Goal: Find specific page/section

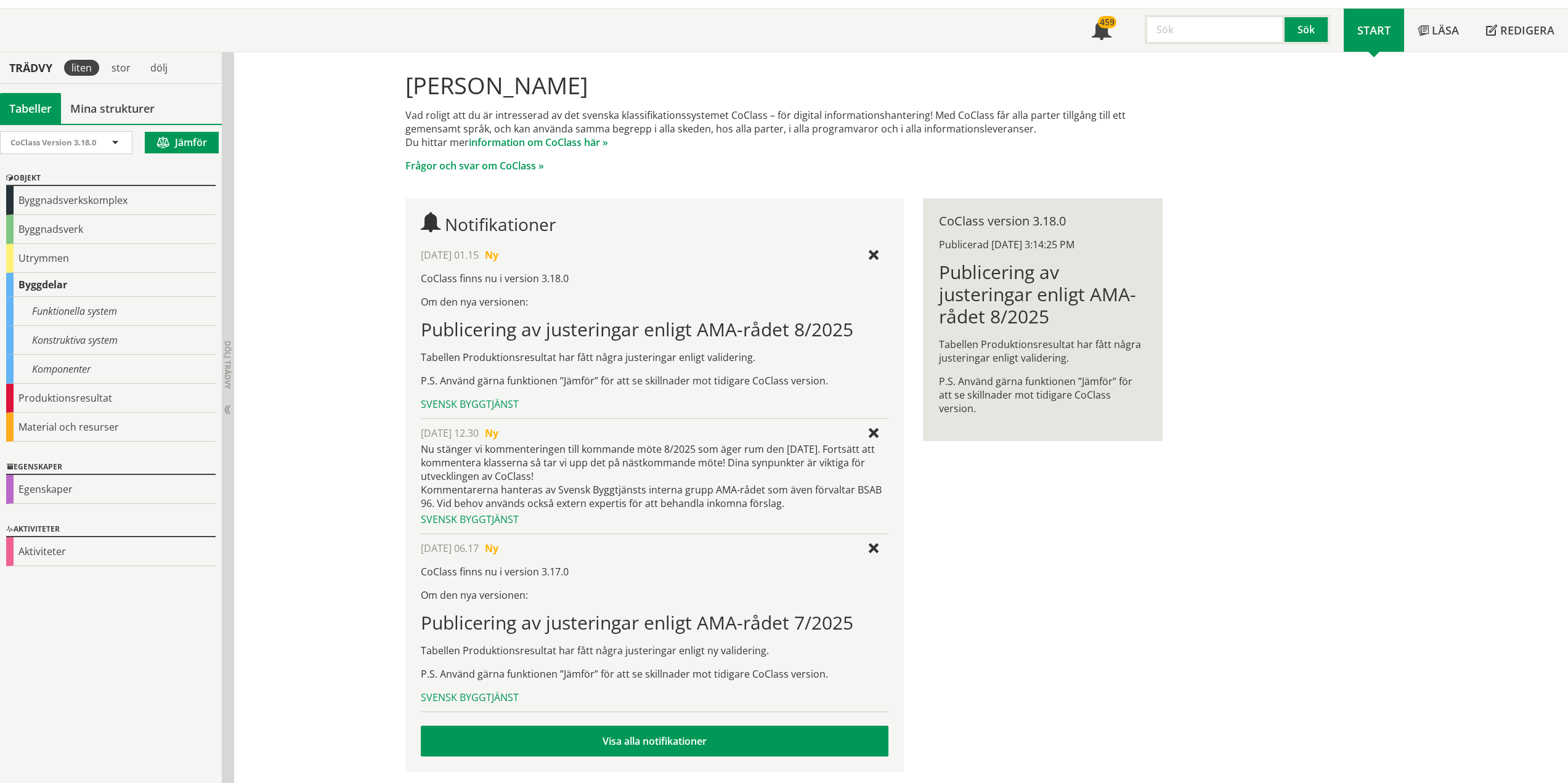
scroll to position [68, 0]
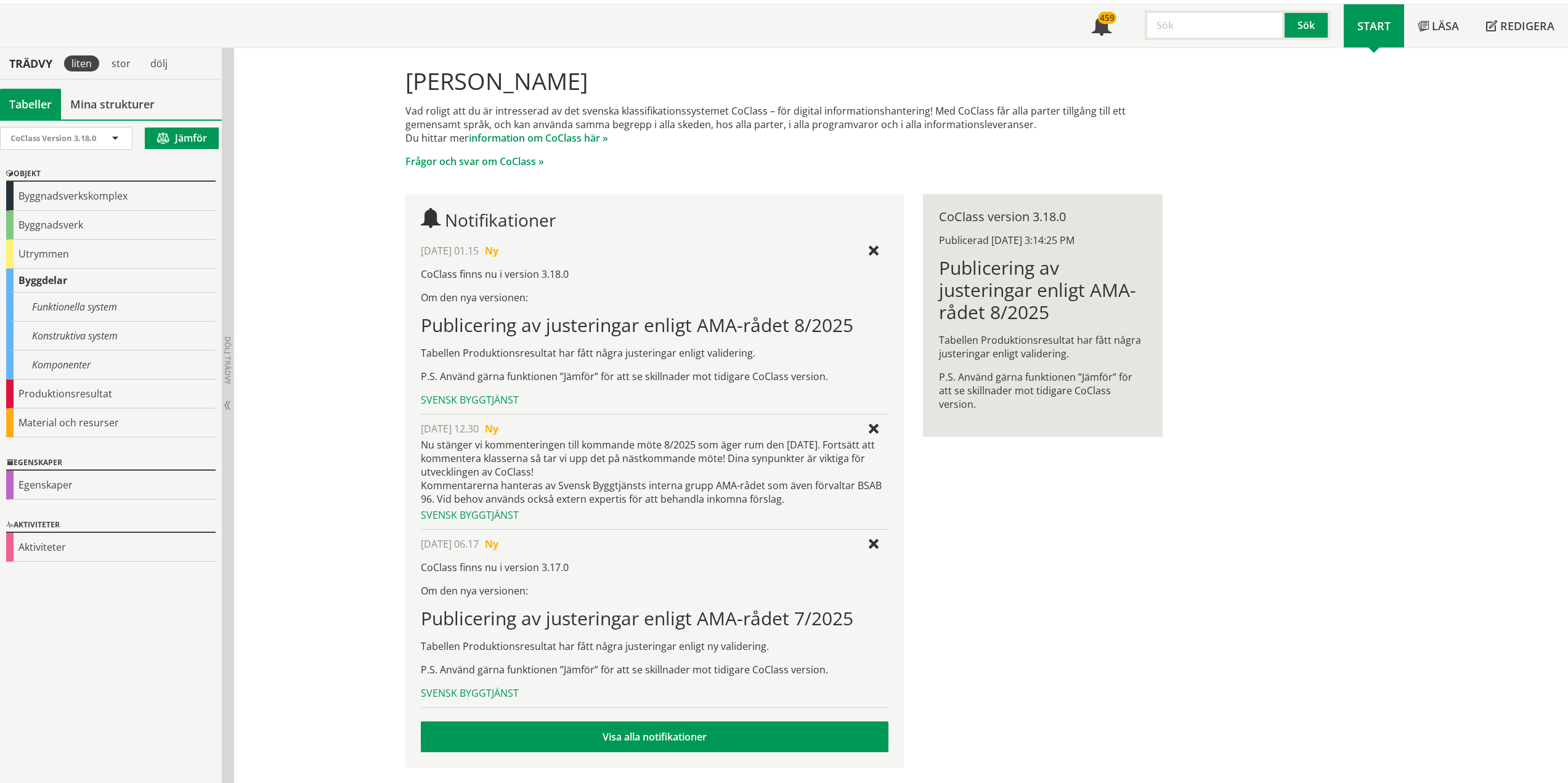
click at [1179, 17] on input "text" at bounding box center [1215, 25] width 140 height 29
type input "q"
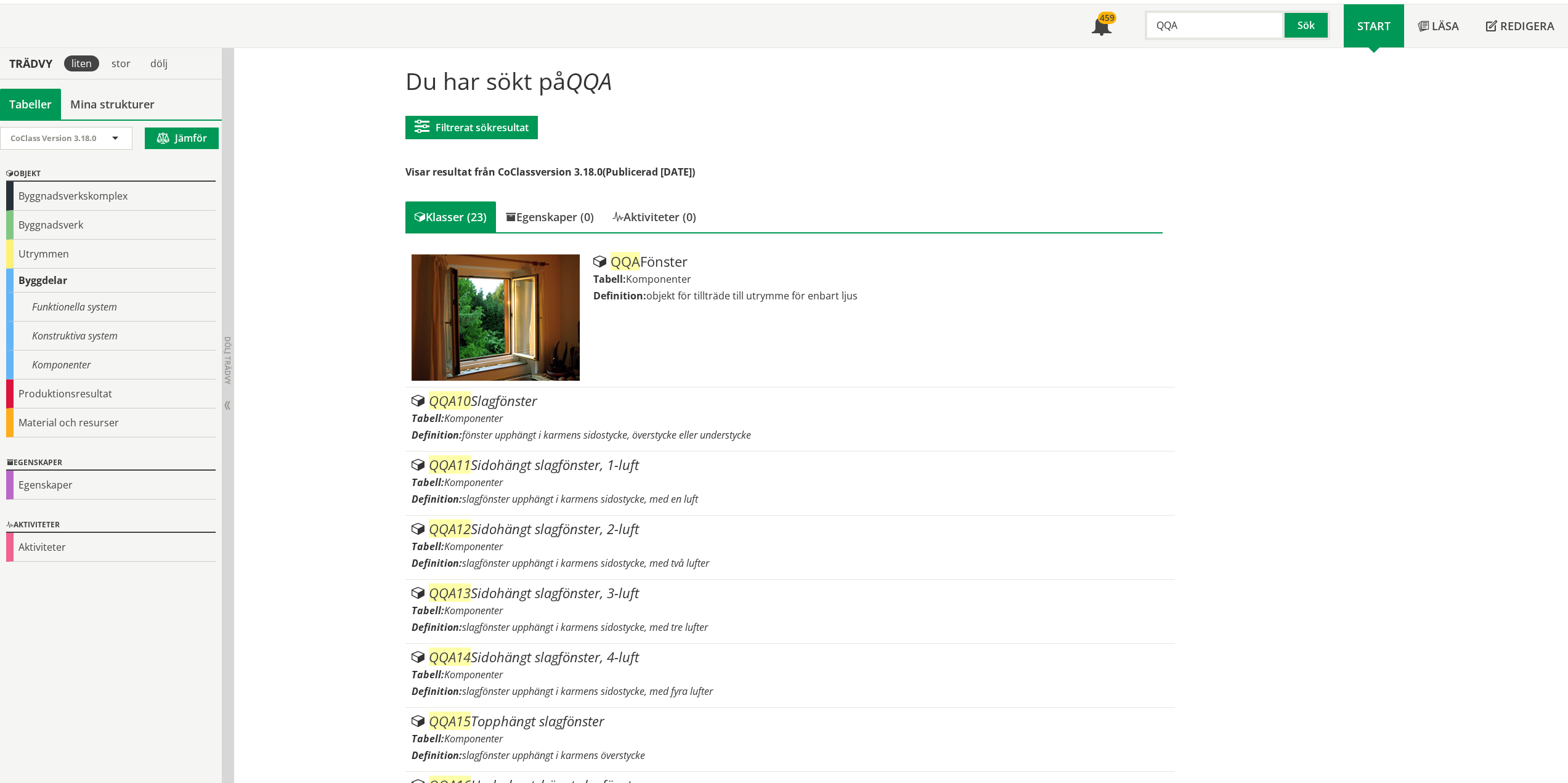
drag, startPoint x: 1179, startPoint y: 24, endPoint x: 1156, endPoint y: 24, distance: 23.0
click at [1156, 24] on input "QQA" at bounding box center [1215, 25] width 140 height 29
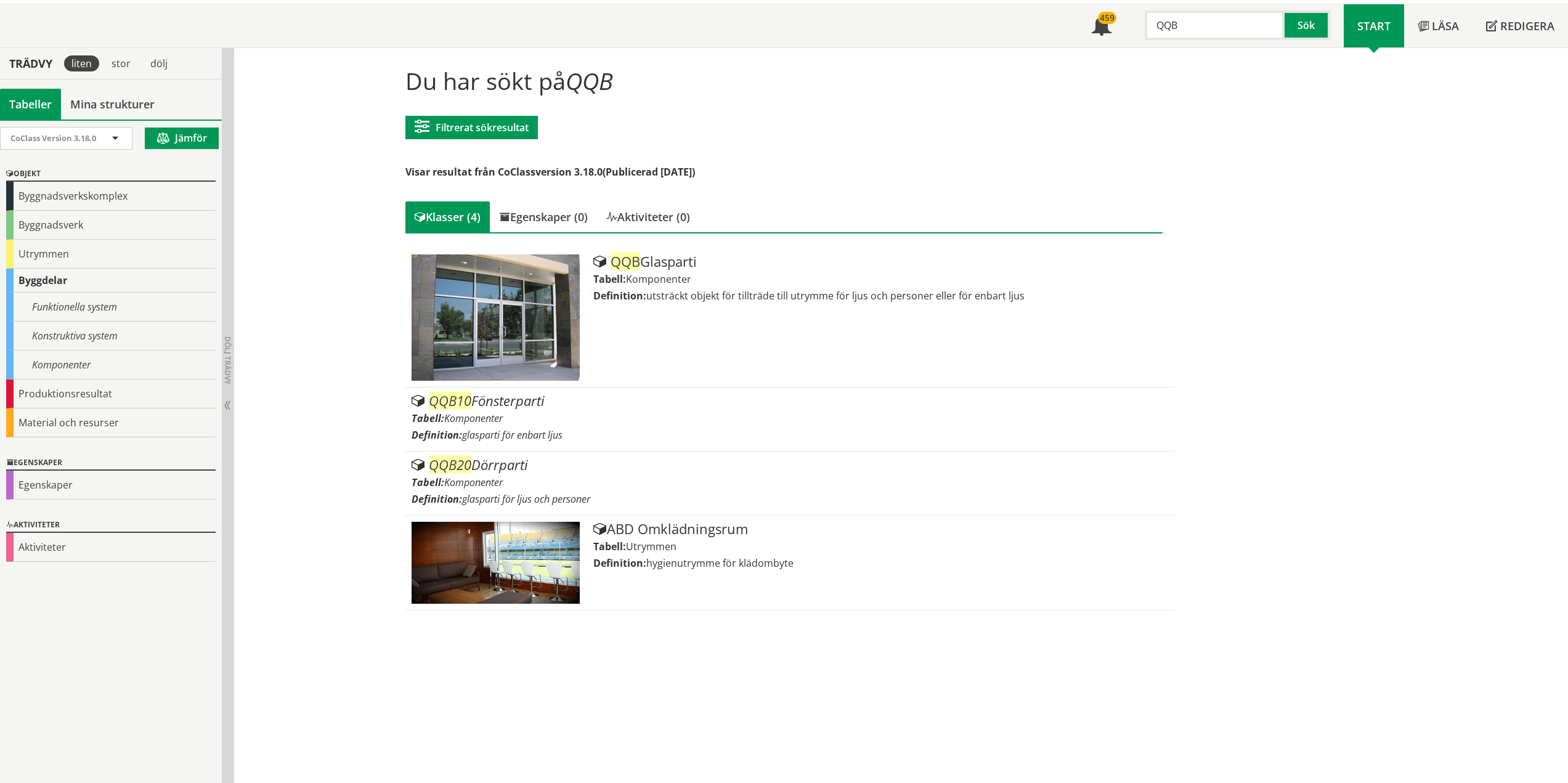
drag, startPoint x: 1195, startPoint y: 29, endPoint x: 1125, endPoint y: 41, distance: 71.0
click at [1125, 41] on div "Meny 459 QQB Sök" at bounding box center [1211, 26] width 266 height 43
type input "QQC"
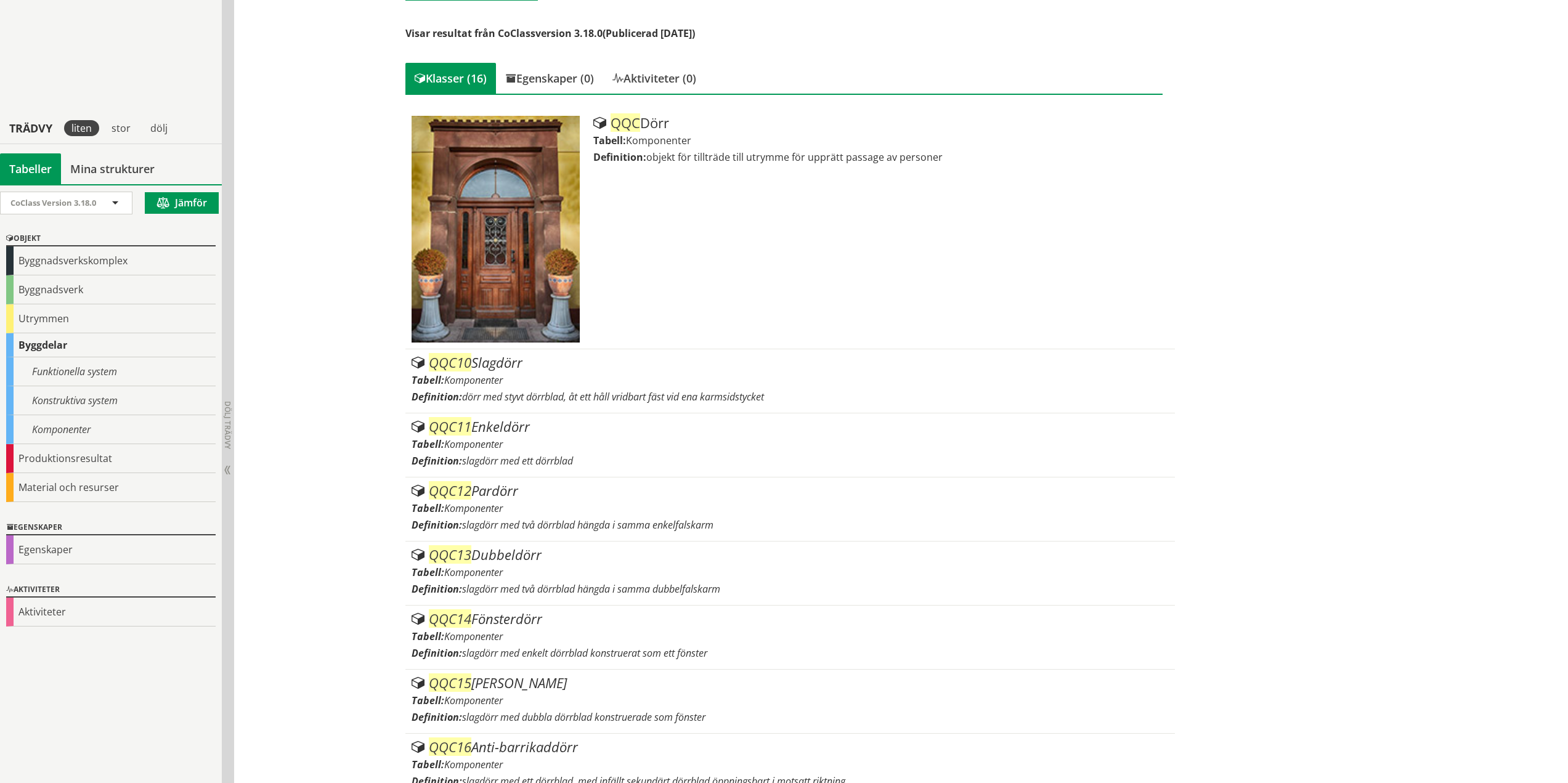
scroll to position [184, 0]
